Goal: Answer question/provide support: Share knowledge or assist other users

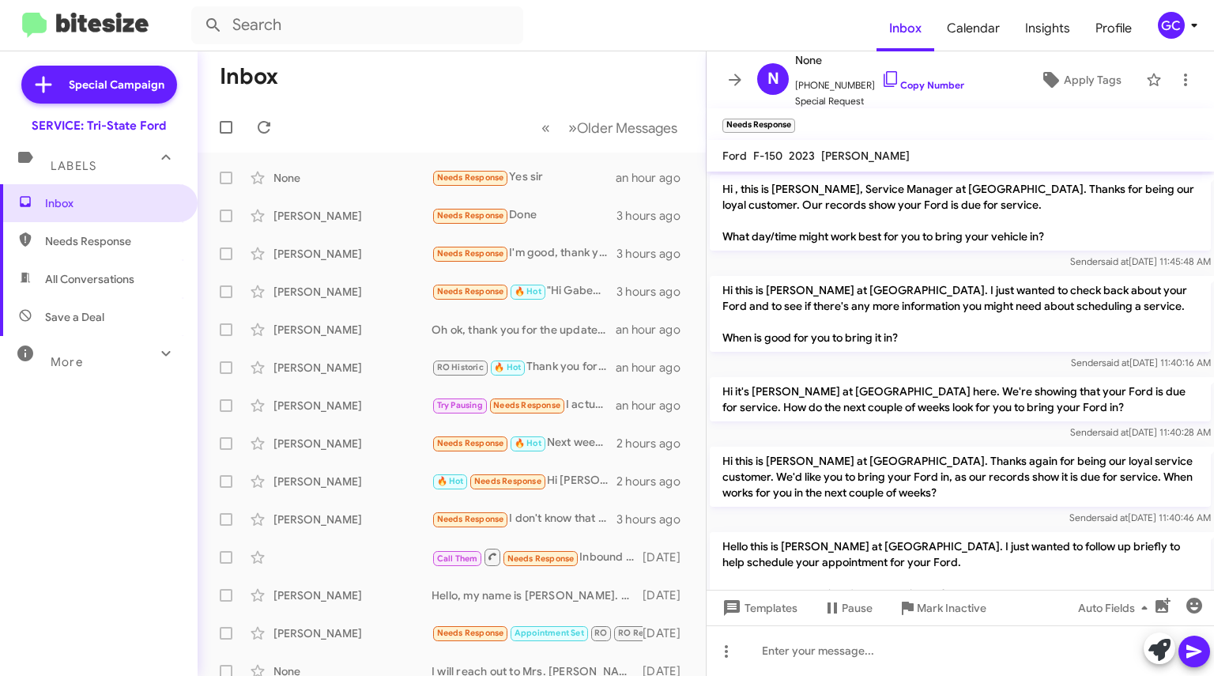
scroll to position [747, 0]
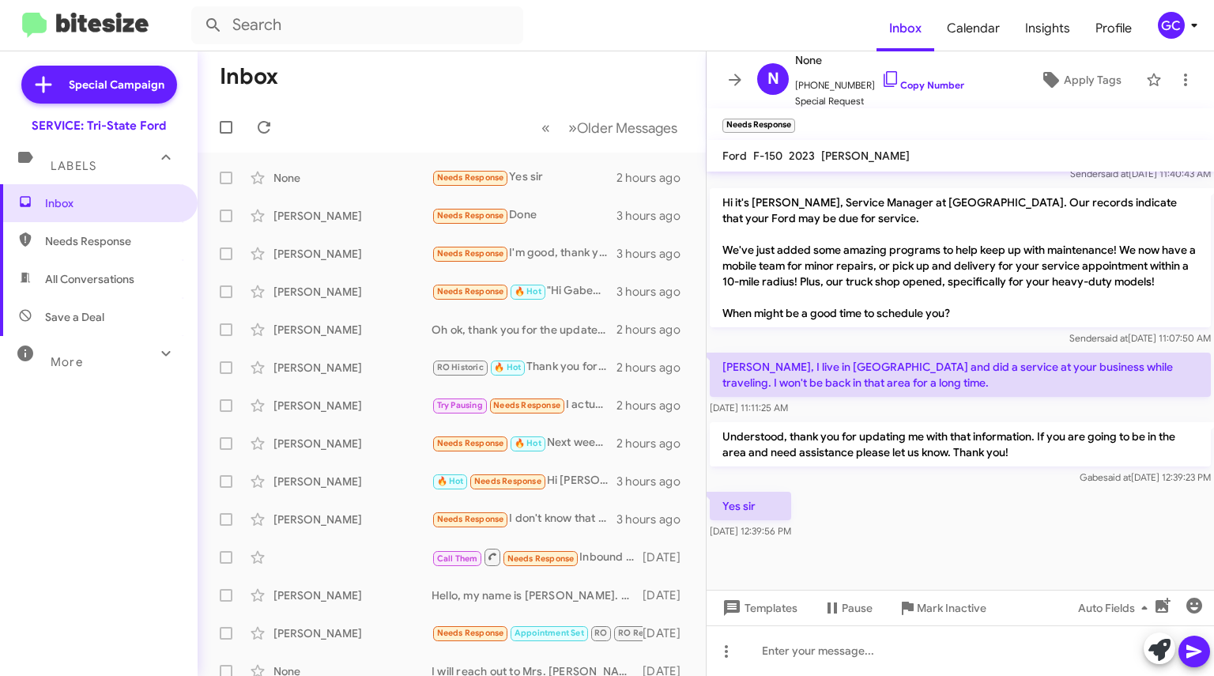
click at [731, 85] on icon at bounding box center [734, 79] width 19 height 19
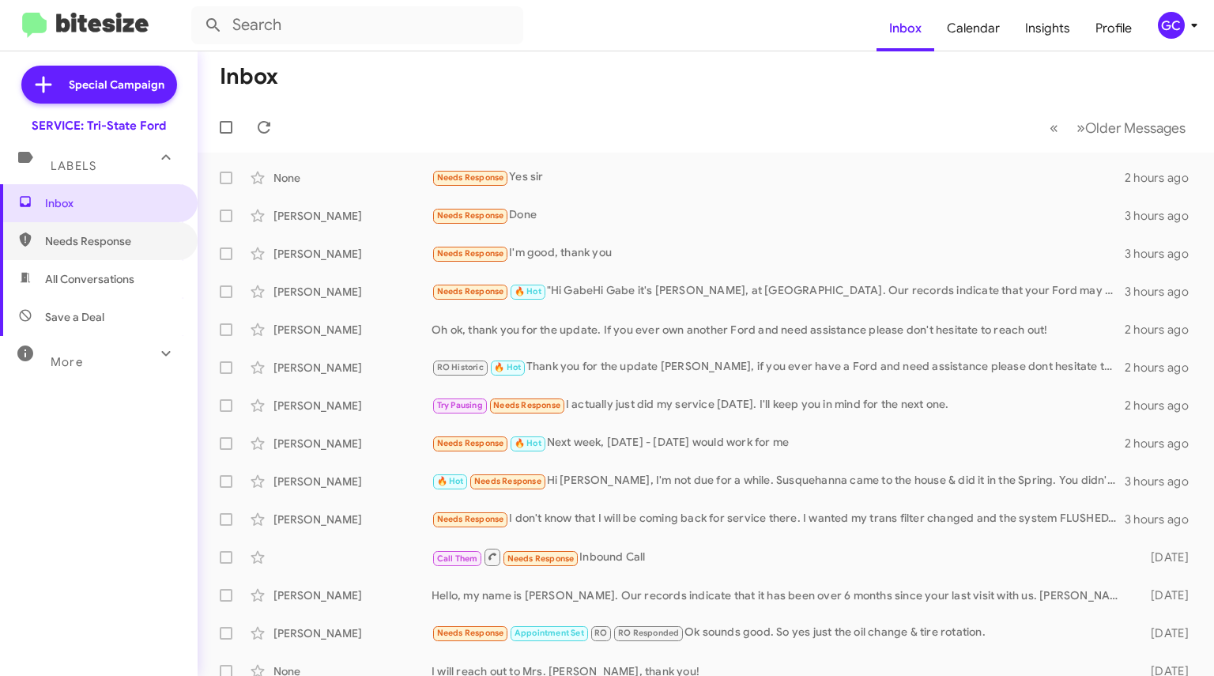
click at [111, 241] on span "Needs Response" at bounding box center [112, 241] width 134 height 16
type input "in:needs-response"
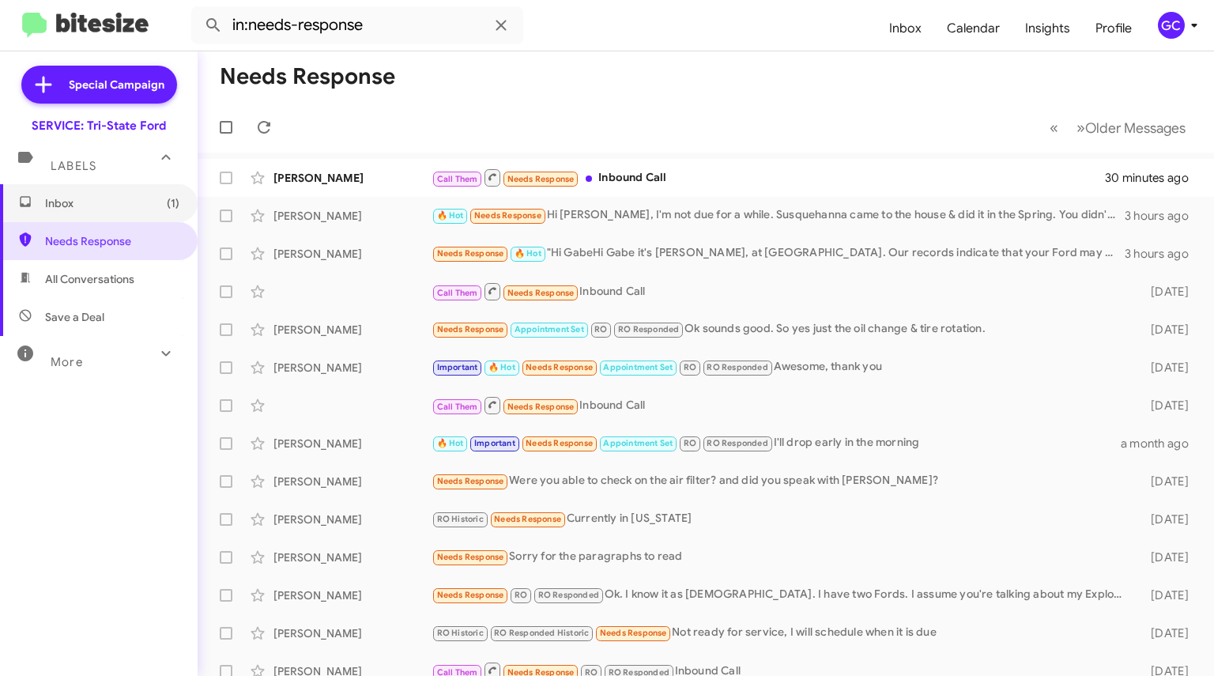
click at [118, 209] on span "Inbox (1)" at bounding box center [112, 203] width 134 height 16
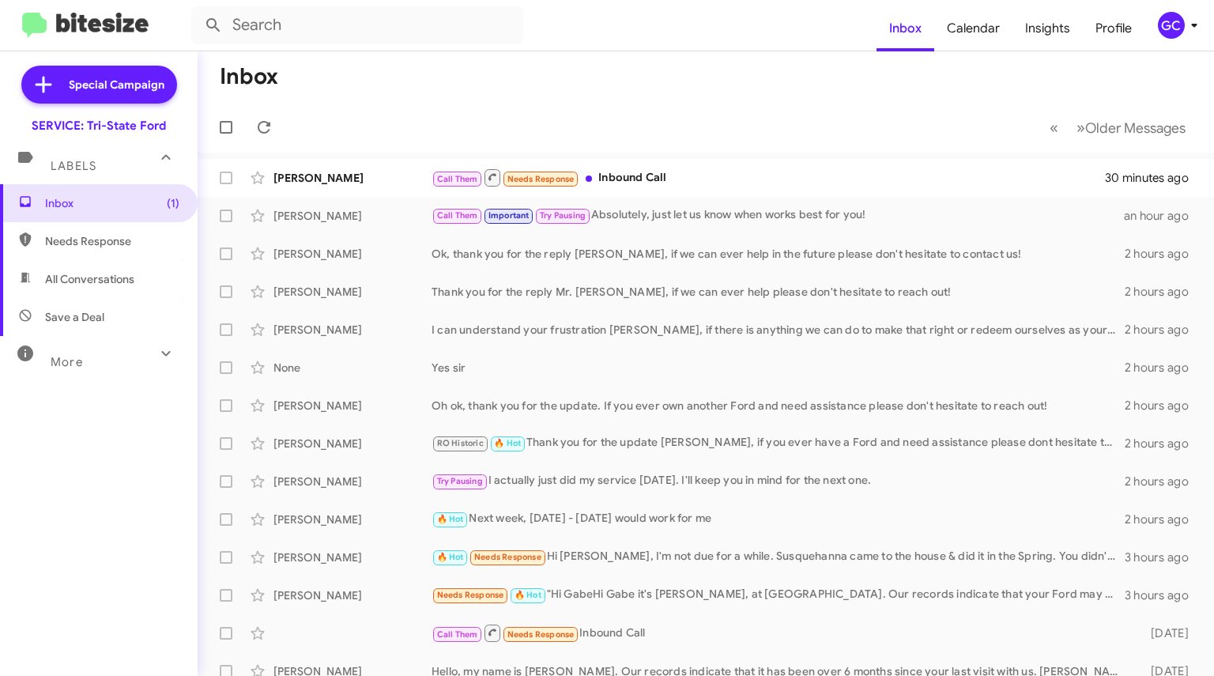
click at [334, 173] on div "[PERSON_NAME]" at bounding box center [352, 178] width 158 height 16
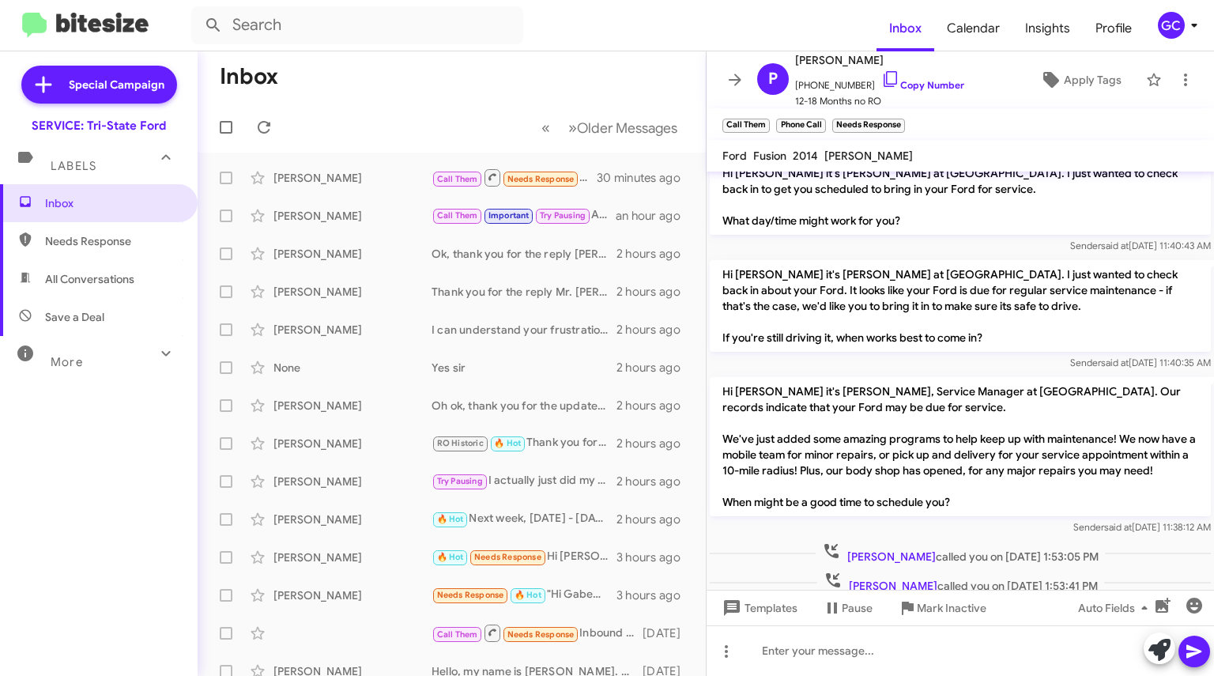
scroll to position [537, 0]
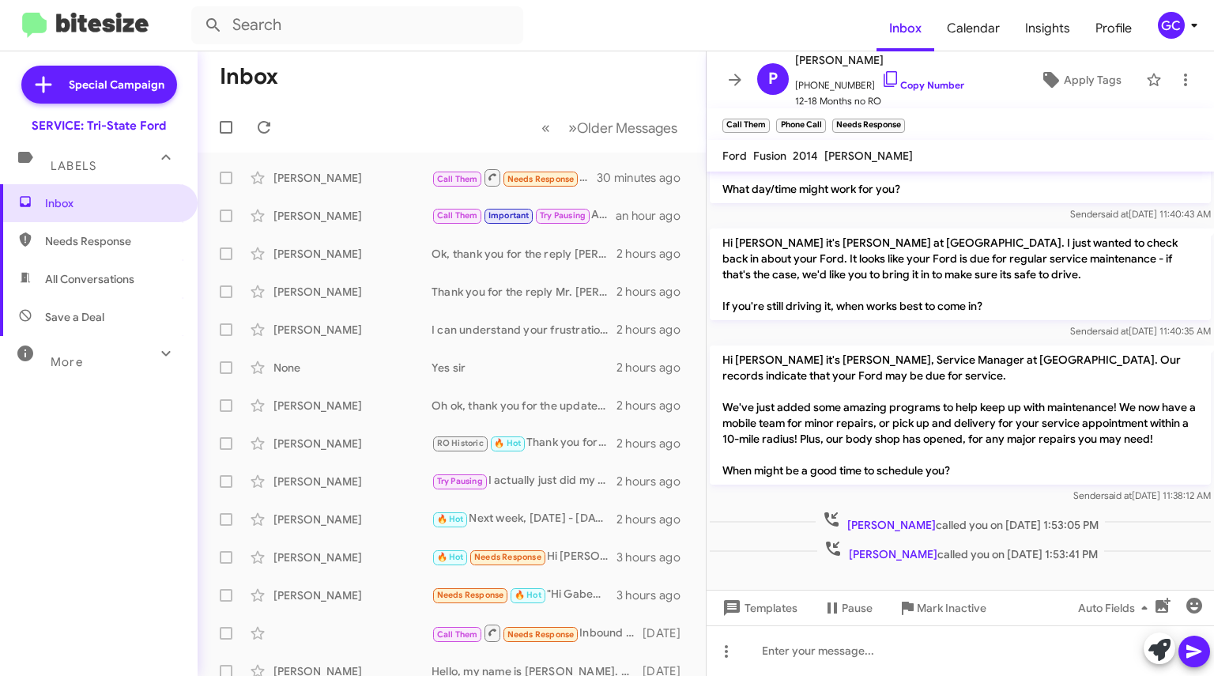
click at [908, 87] on link "Copy Number" at bounding box center [922, 85] width 83 height 12
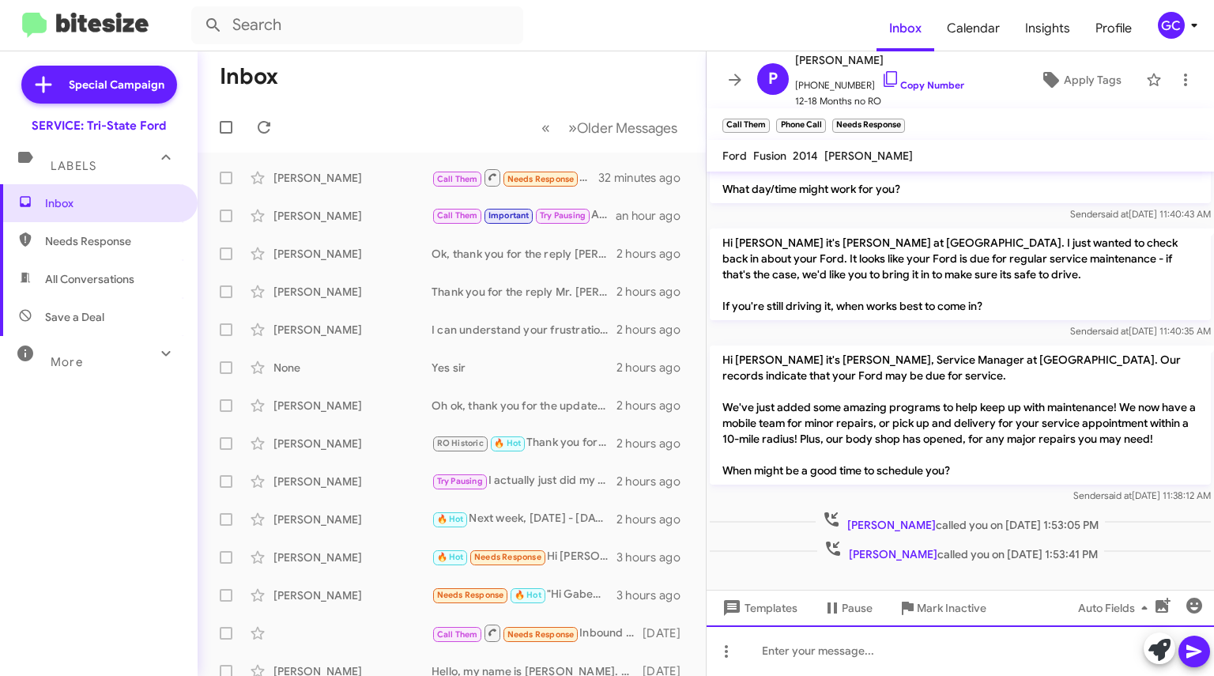
click at [828, 652] on div at bounding box center [959, 650] width 507 height 51
